Goal: Task Accomplishment & Management: Manage account settings

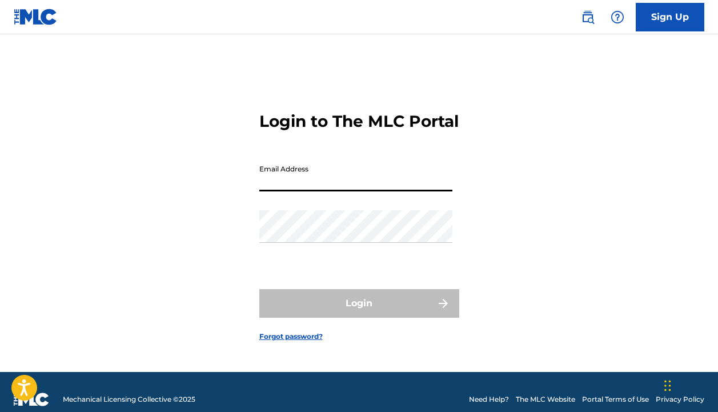
click at [292, 188] on input "Email Address" at bounding box center [355, 175] width 193 height 33
type input "[EMAIL_ADDRESS][DOMAIN_NAME]"
click at [359, 313] on button "Login" at bounding box center [359, 303] width 200 height 29
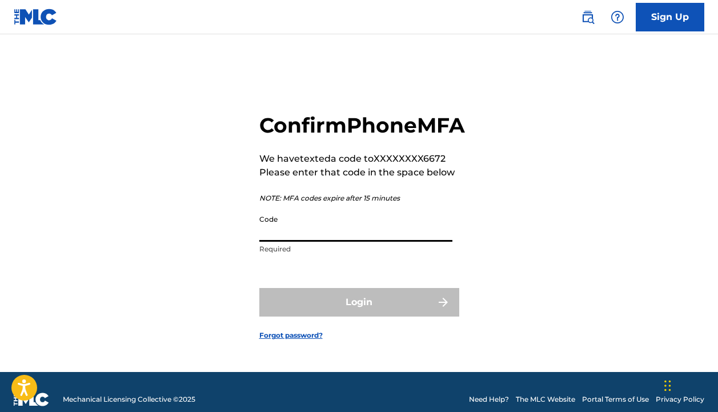
click at [300, 242] on input "Code" at bounding box center [355, 225] width 193 height 33
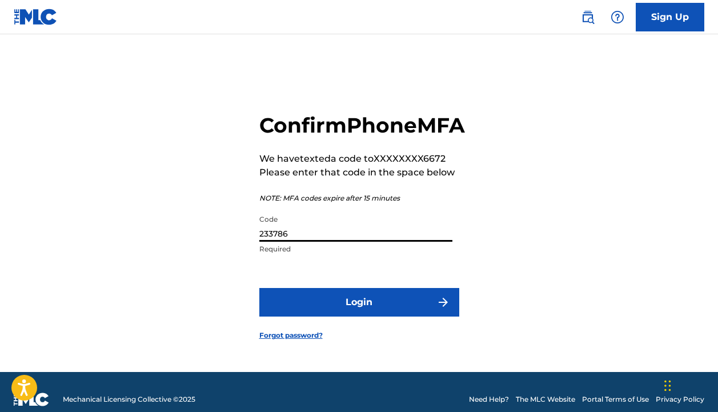
type input "233786"
click at [340, 316] on button "Login" at bounding box center [359, 302] width 200 height 29
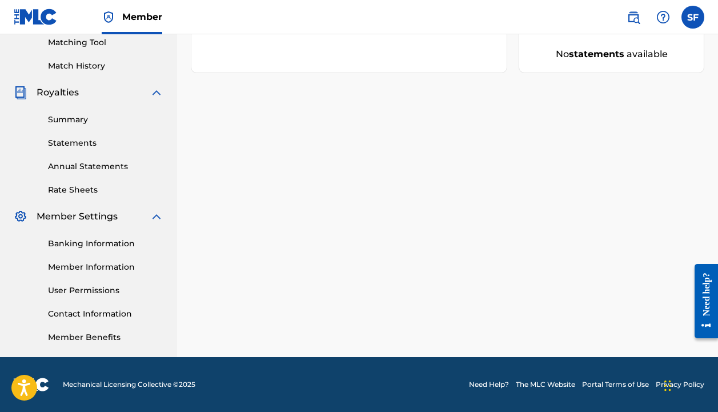
scroll to position [296, 0]
click at [76, 240] on link "Banking Information" at bounding box center [105, 244] width 115 height 12
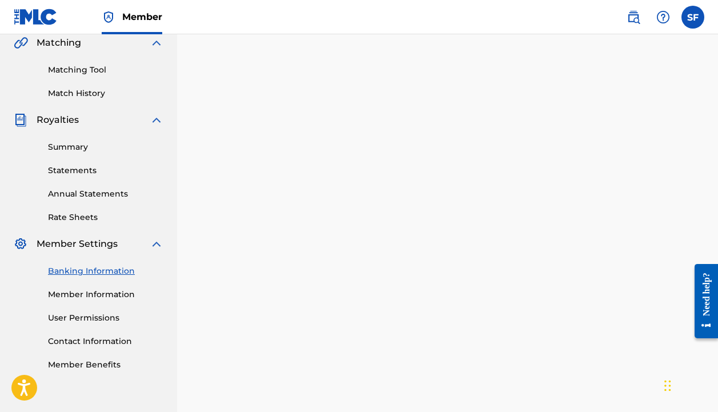
scroll to position [268, 0]
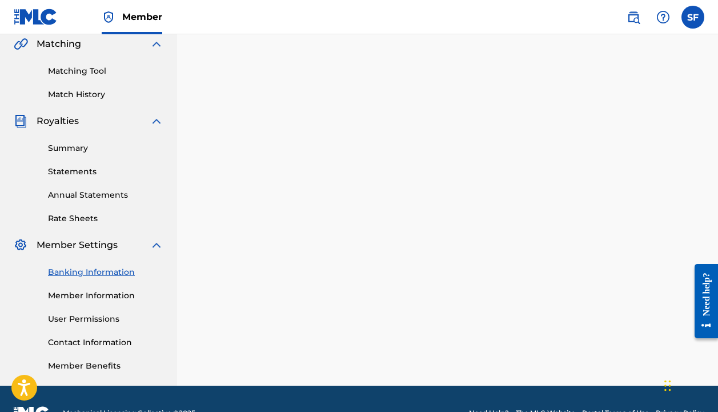
click at [117, 273] on link "Banking Information" at bounding box center [105, 272] width 115 height 12
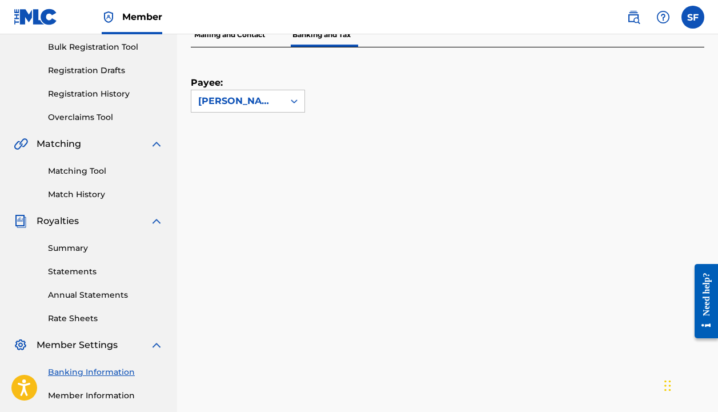
scroll to position [163, 0]
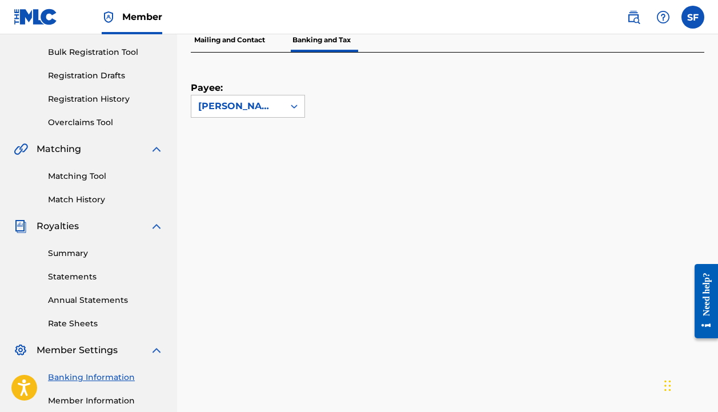
click at [234, 43] on p "Mailing and Contact" at bounding box center [230, 40] width 78 height 24
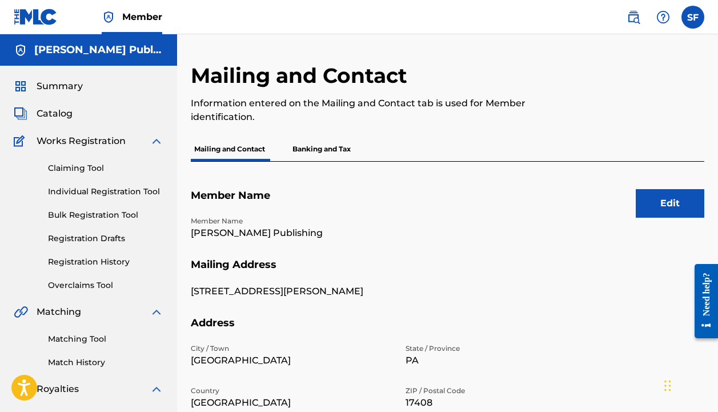
click at [328, 148] on p "Banking and Tax" at bounding box center [321, 149] width 65 height 24
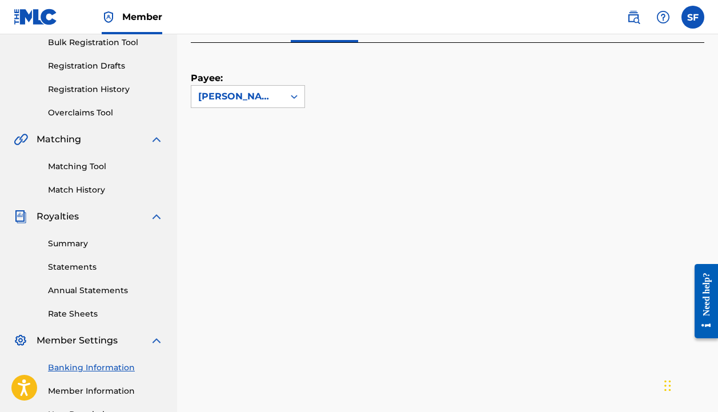
scroll to position [172, 0]
click at [291, 97] on icon at bounding box center [293, 96] width 11 height 11
click at [364, 99] on div "Payee: [PERSON_NAME] Publishing" at bounding box center [434, 75] width 486 height 65
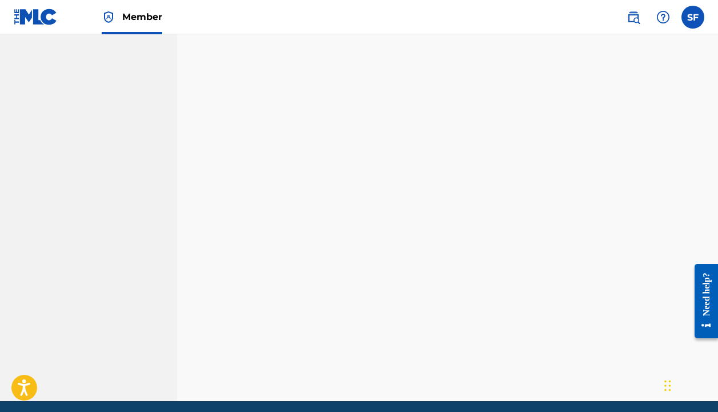
scroll to position [296, 0]
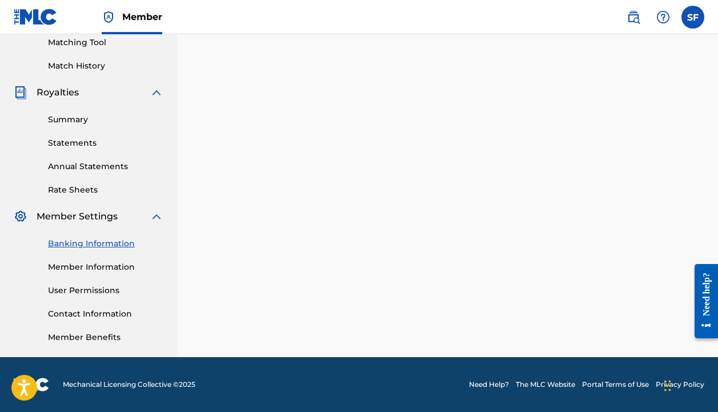
click at [83, 241] on link "Banking Information" at bounding box center [105, 244] width 115 height 12
click at [695, 18] on label at bounding box center [692, 17] width 23 height 23
click at [693, 17] on input "SF [PERSON_NAME] [EMAIL_ADDRESS][DOMAIN_NAME] Notification Preferences Profile …" at bounding box center [693, 17] width 0 height 0
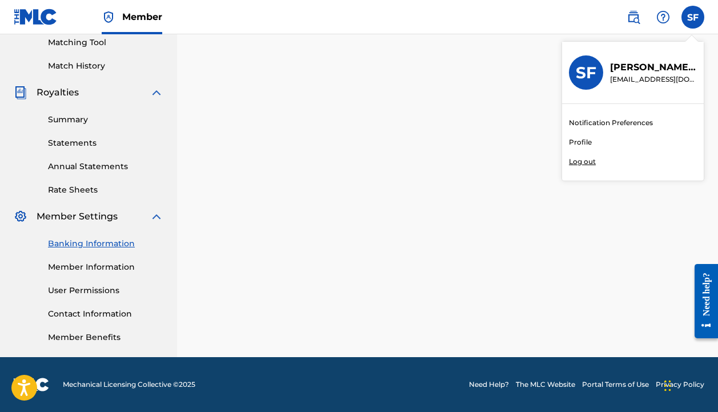
click at [587, 142] on link "Profile" at bounding box center [580, 142] width 23 height 10
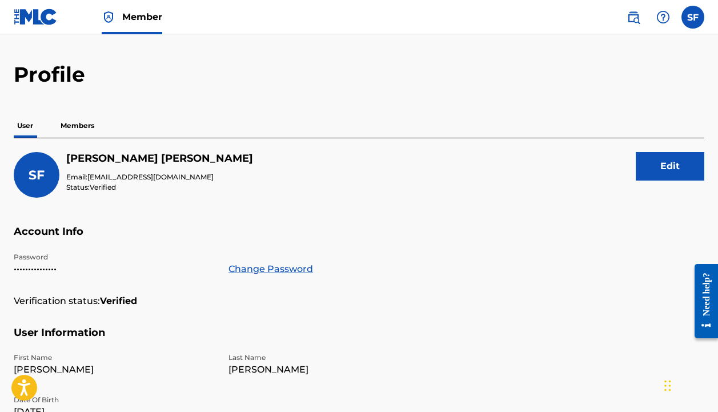
scroll to position [34, 0]
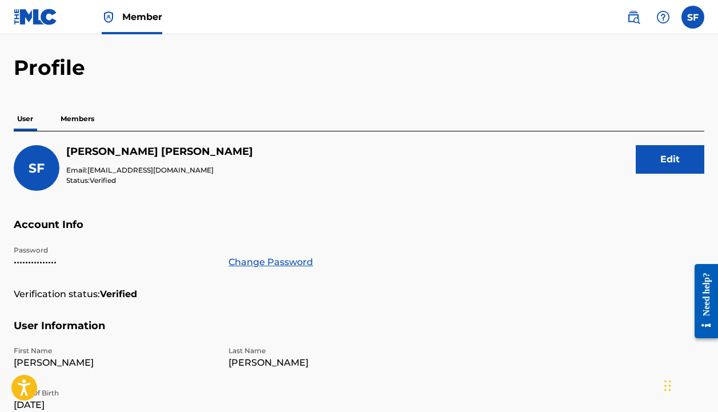
click at [652, 171] on button "Edit" at bounding box center [670, 159] width 69 height 29
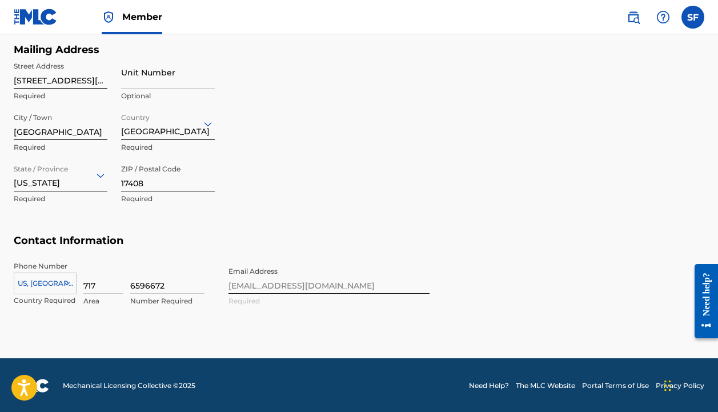
scroll to position [502, 0]
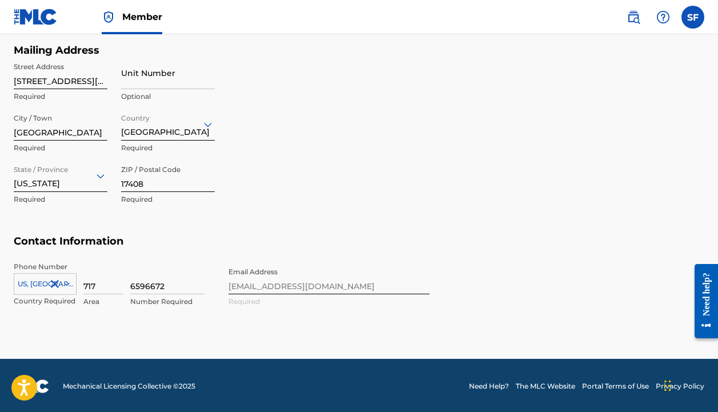
click at [259, 281] on div "Phone Number [GEOGRAPHIC_DATA], [GEOGRAPHIC_DATA] +1 Country Required 717 Area …" at bounding box center [222, 297] width 416 height 70
click at [255, 280] on div "Phone Number [GEOGRAPHIC_DATA], [GEOGRAPHIC_DATA] +1 Country Required 717 Area …" at bounding box center [222, 297] width 416 height 70
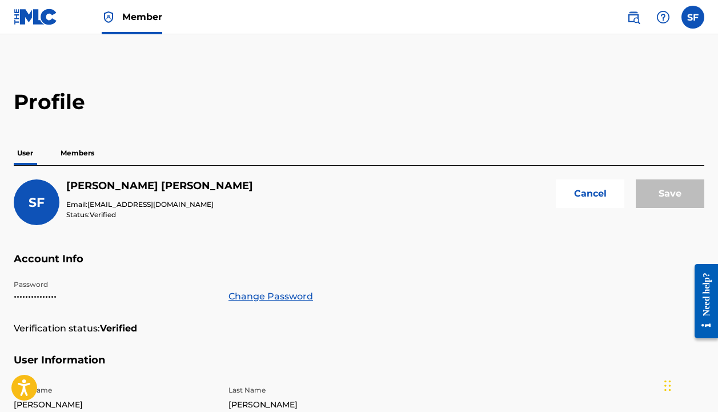
scroll to position [0, 0]
click at [165, 202] on span "[EMAIL_ADDRESS][DOMAIN_NAME]" at bounding box center [150, 204] width 126 height 9
click at [31, 201] on span "SF" at bounding box center [37, 202] width 16 height 15
click at [83, 152] on p "Members" at bounding box center [77, 153] width 41 height 24
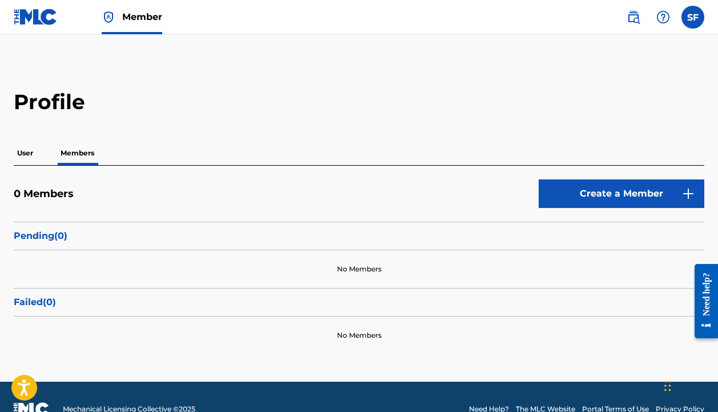
click at [688, 18] on label at bounding box center [692, 17] width 23 height 23
click at [693, 17] on input "SF [PERSON_NAME] [EMAIL_ADDRESS][DOMAIN_NAME] Notification Preferences Profile …" at bounding box center [693, 17] width 0 height 0
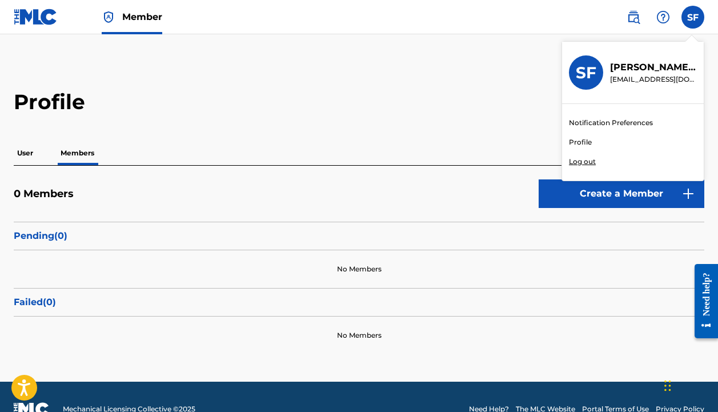
click at [584, 144] on link "Profile" at bounding box center [580, 142] width 23 height 10
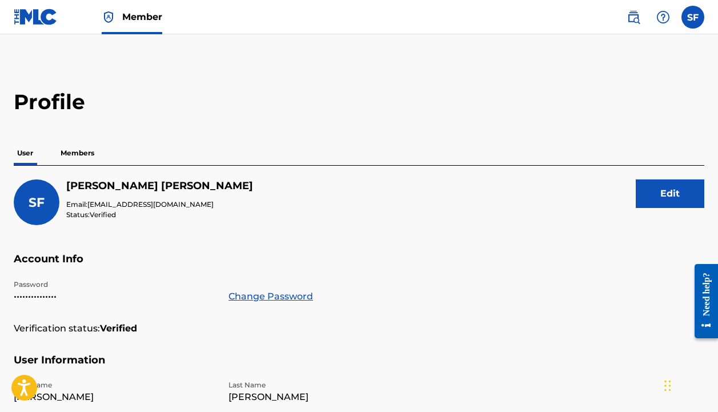
click at [675, 191] on button "Edit" at bounding box center [670, 193] width 69 height 29
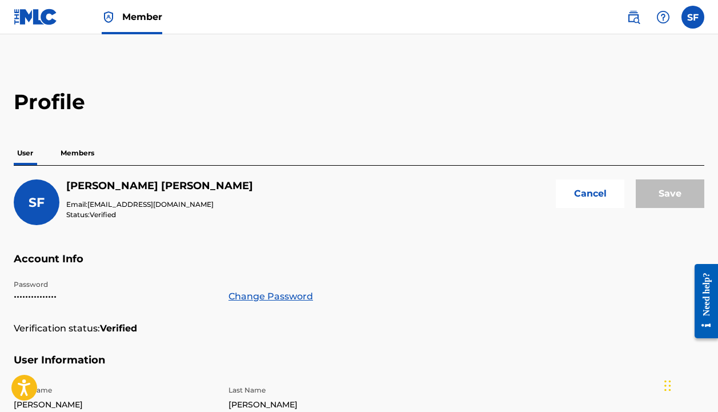
click at [157, 202] on span "[EMAIL_ADDRESS][DOMAIN_NAME]" at bounding box center [150, 204] width 126 height 9
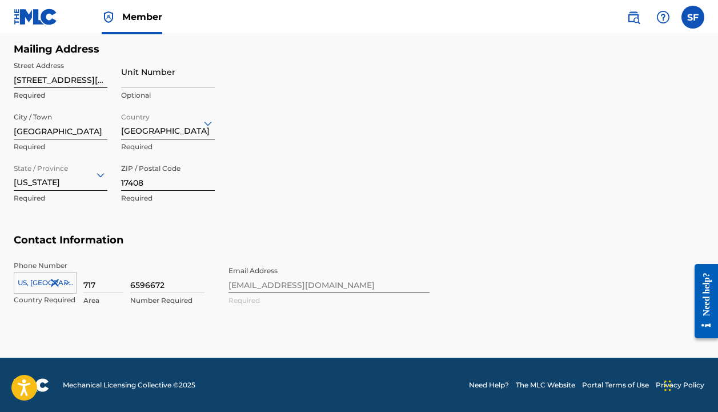
scroll to position [502, 0]
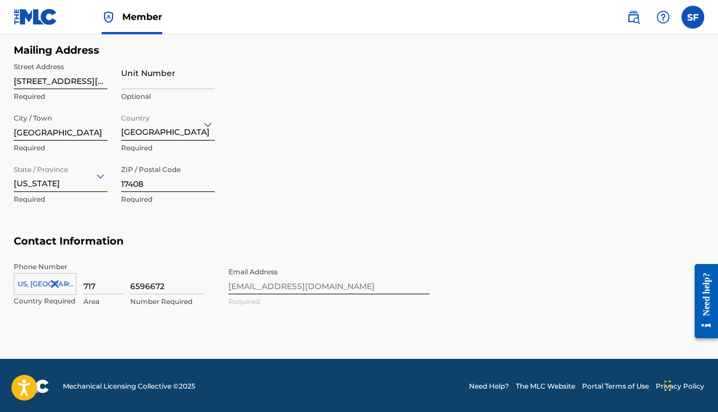
click at [273, 283] on div "Phone Number [GEOGRAPHIC_DATA], [GEOGRAPHIC_DATA] +1 Country Required 717 Area …" at bounding box center [222, 297] width 416 height 70
